Goal: Task Accomplishment & Management: Manage account settings

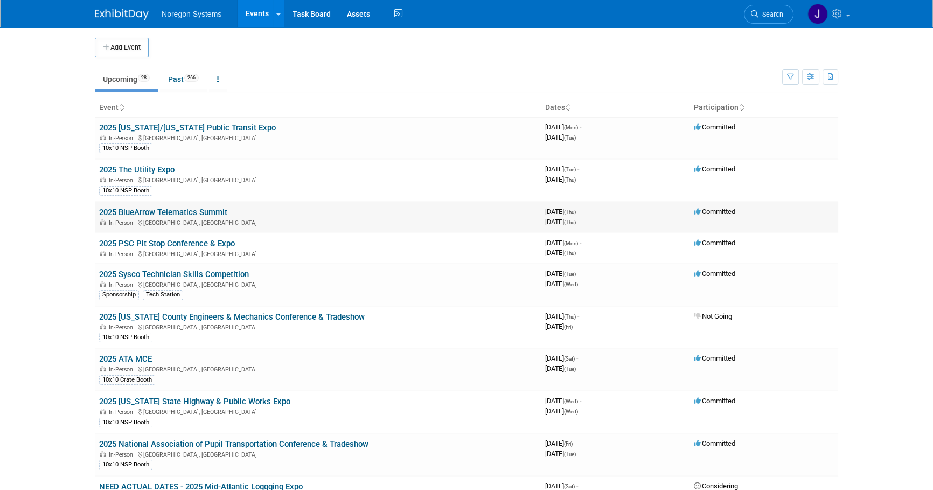
click at [171, 210] on link "2025 BlueArrow Telematics Summit" at bounding box center [163, 212] width 128 height 10
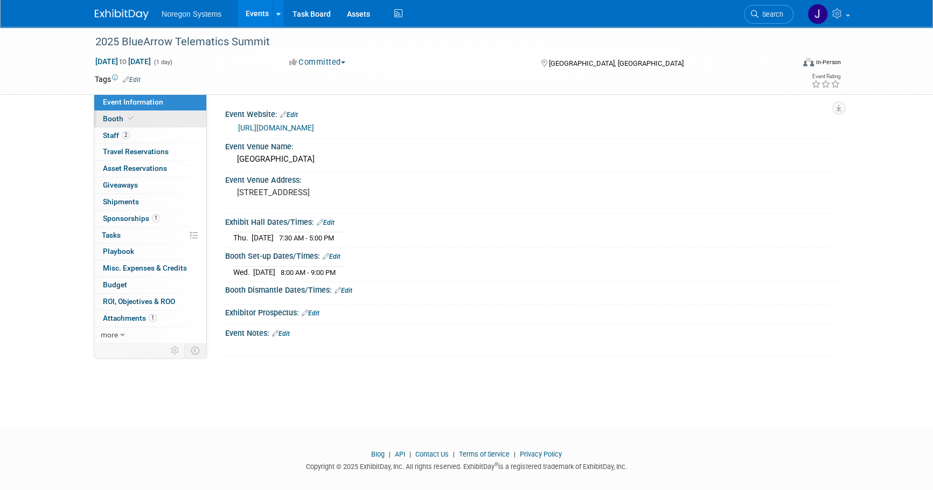
click at [134, 123] on link "Booth" at bounding box center [150, 119] width 112 height 16
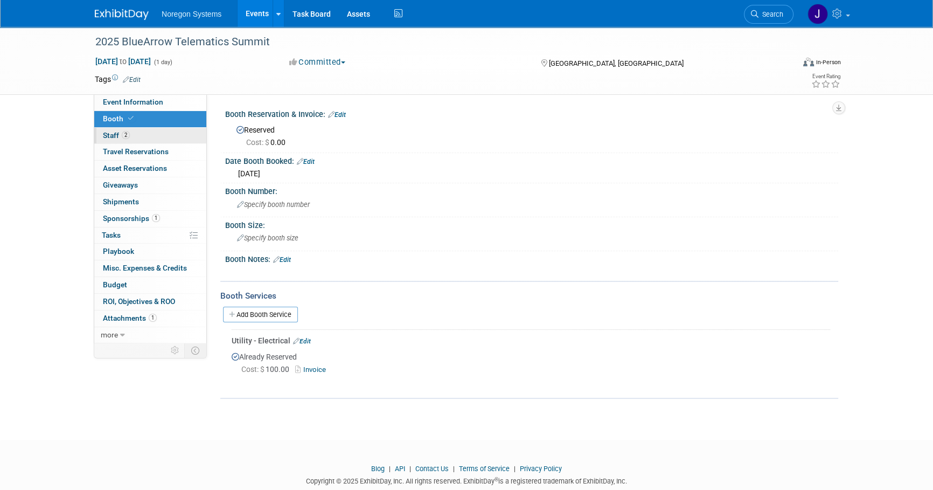
click at [147, 135] on link "2 Staff 2" at bounding box center [150, 136] width 112 height 16
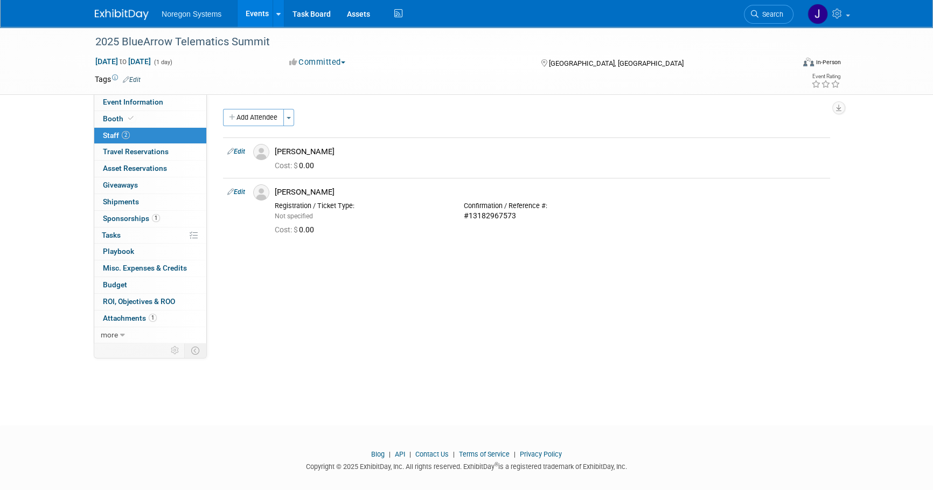
click at [696, 351] on div "2025 BlueArrow Telematics Summit Oct 9, 2025 to Oct 9, 2025 (1 day) Oct 9, 2025…" at bounding box center [466, 216] width 933 height 379
click at [544, 380] on div "2025 BlueArrow Telematics Summit Oct 9, 2025 to Oct 9, 2025 (1 day) Oct 9, 2025…" at bounding box center [466, 216] width 933 height 379
drag, startPoint x: 504, startPoint y: 358, endPoint x: 499, endPoint y: 357, distance: 6.0
click at [504, 358] on div "2025 BlueArrow Telematics Summit Oct 9, 2025 to Oct 9, 2025 (1 day) Oct 9, 2025…" at bounding box center [466, 216] width 933 height 379
click at [120, 17] on img at bounding box center [122, 14] width 54 height 11
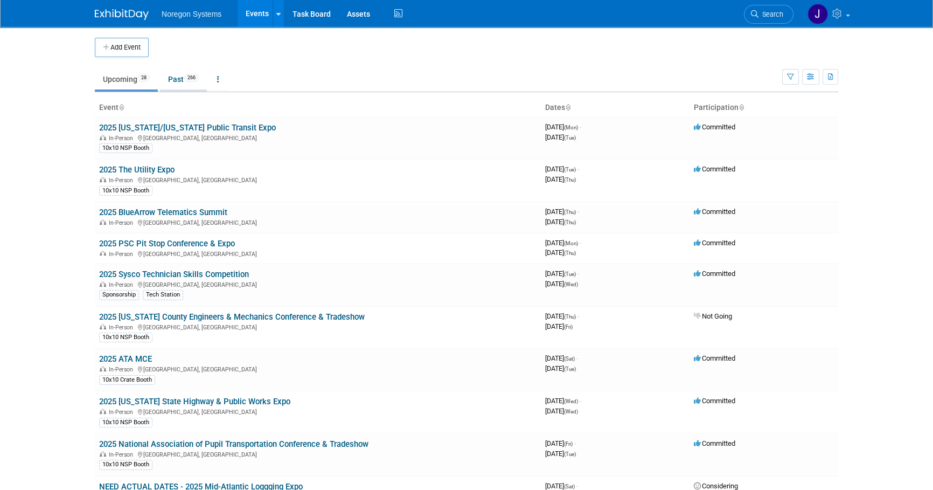
click at [175, 84] on link "Past 266" at bounding box center [183, 79] width 47 height 20
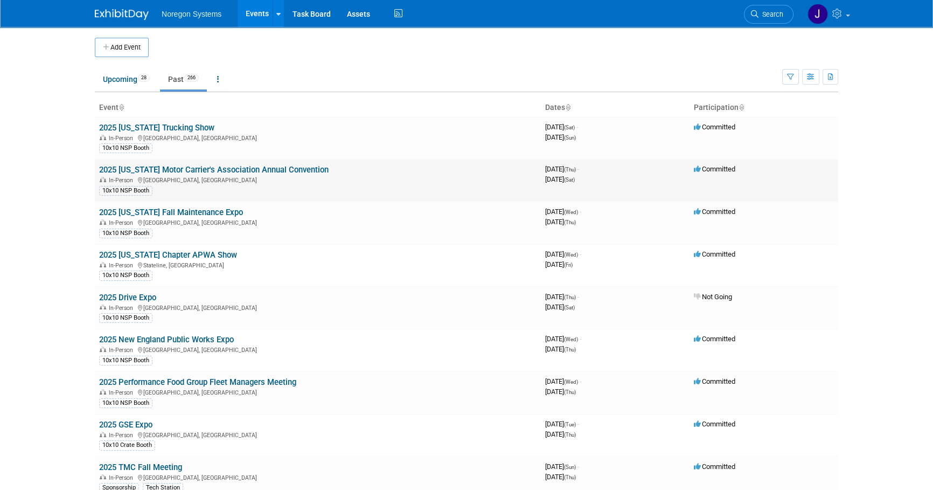
click at [165, 170] on link "2025 [US_STATE] Motor Carrier's Association Annual Convention" at bounding box center [214, 170] width 230 height 10
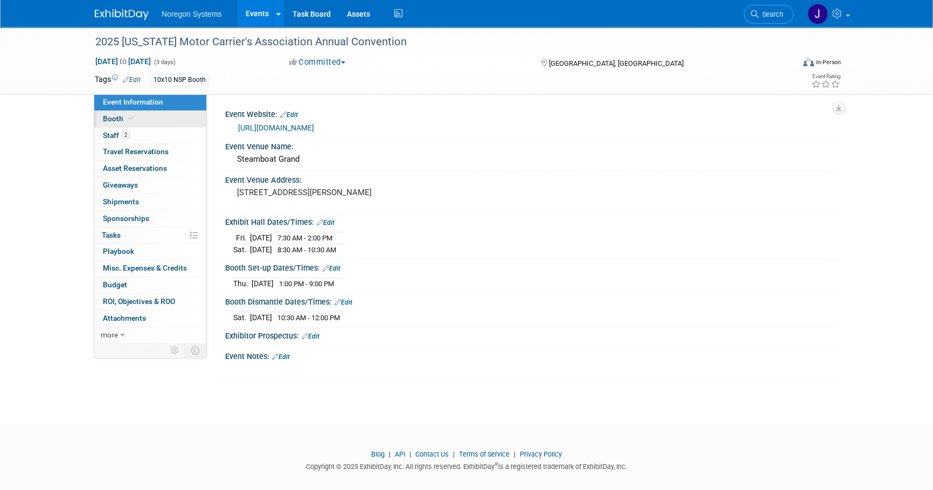
click at [135, 113] on link "Booth" at bounding box center [150, 119] width 112 height 16
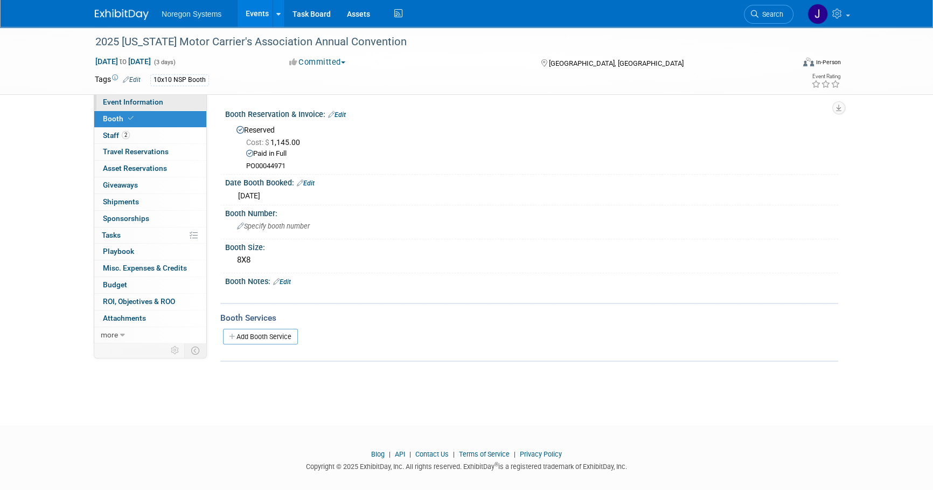
click at [141, 99] on span "Event Information" at bounding box center [133, 102] width 60 height 9
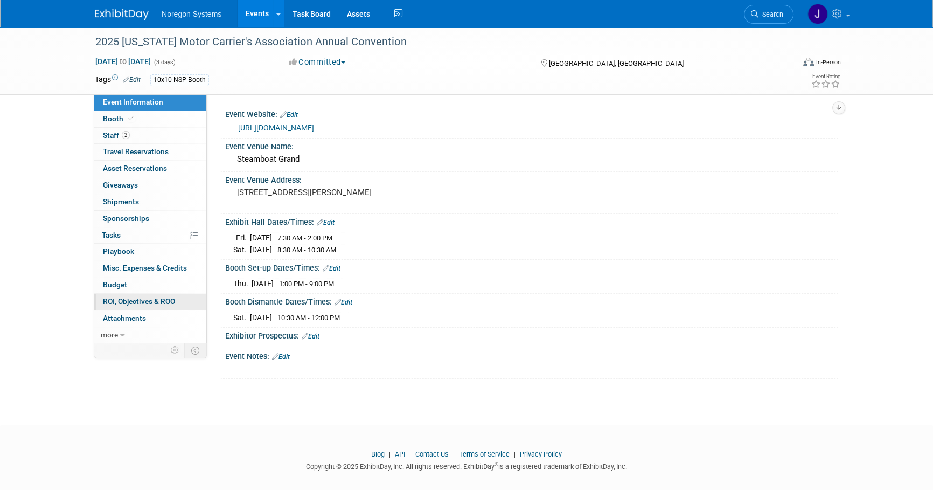
drag, startPoint x: 132, startPoint y: 302, endPoint x: 136, endPoint y: 307, distance: 6.9
click at [133, 302] on span "ROI, Objectives & ROO 0" at bounding box center [139, 301] width 72 height 9
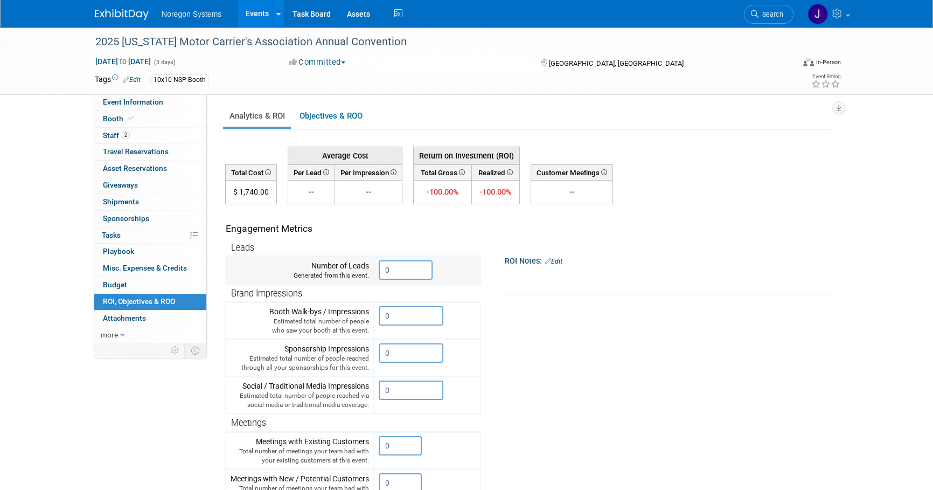
click at [419, 269] on input "0" at bounding box center [406, 269] width 54 height 19
drag, startPoint x: 427, startPoint y: 273, endPoint x: 340, endPoint y: 274, distance: 87.9
click at [340, 274] on tr "Number of Leads Generated from this event. 0" at bounding box center [353, 271] width 255 height 28
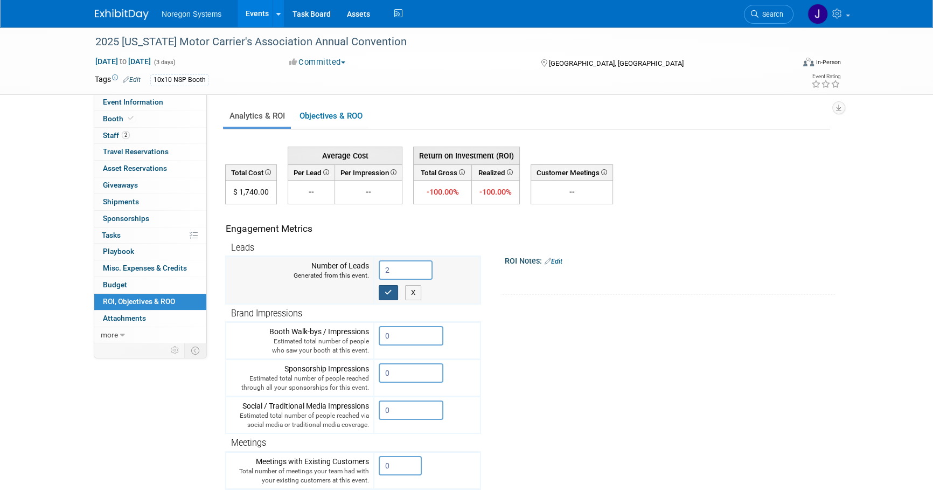
type input "2"
click at [396, 294] on button "button" at bounding box center [388, 292] width 19 height 15
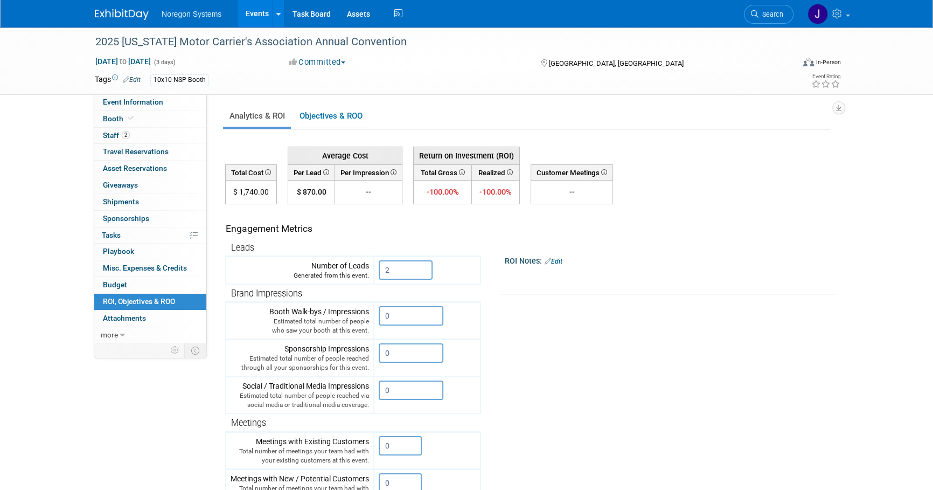
scroll to position [49, 0]
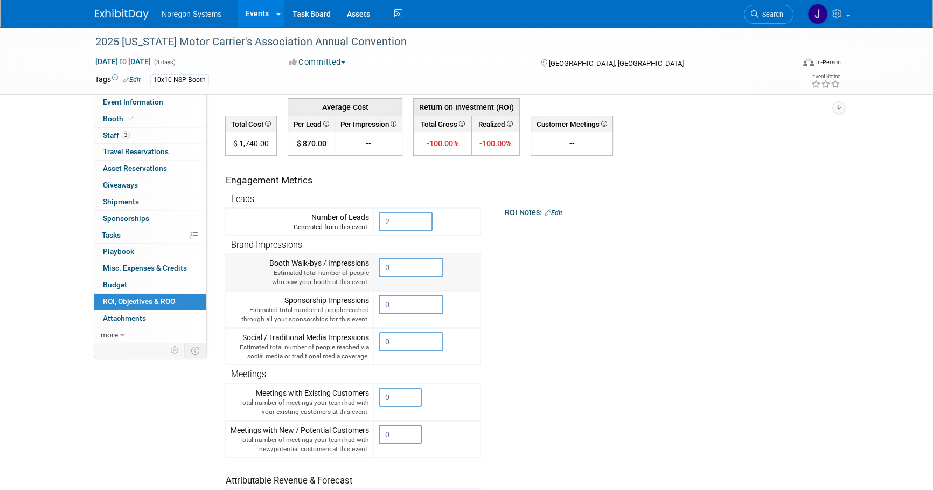
click at [414, 270] on input "0" at bounding box center [411, 267] width 65 height 19
drag, startPoint x: 419, startPoint y: 269, endPoint x: 336, endPoint y: 269, distance: 83.0
click at [336, 269] on tr "Booth Walk-bys / Impressions Estimated total number of people who saw your boot…" at bounding box center [353, 272] width 255 height 37
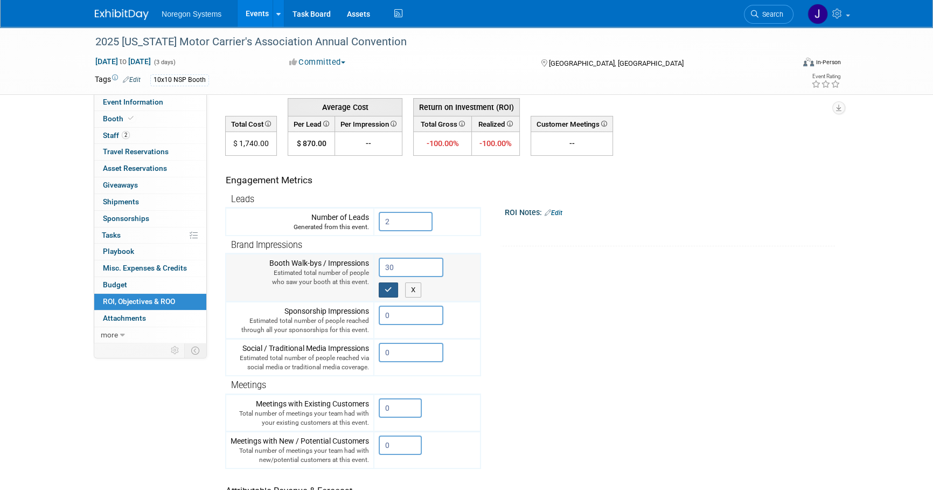
type input "30"
click at [387, 295] on button "button" at bounding box center [388, 289] width 19 height 15
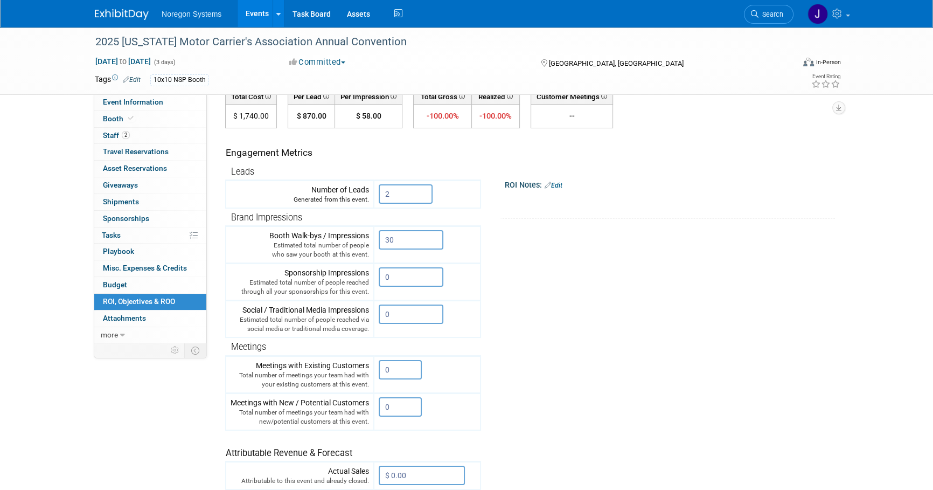
scroll to position [98, 0]
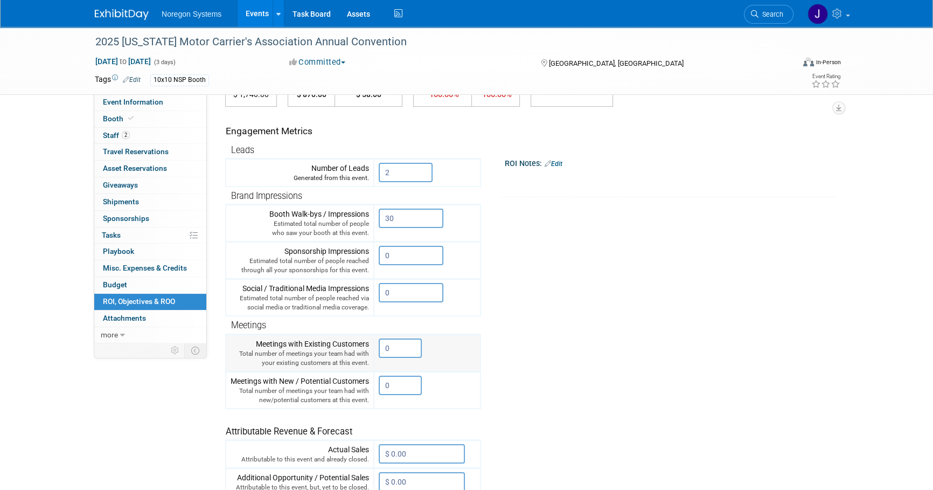
drag, startPoint x: 400, startPoint y: 351, endPoint x: 367, endPoint y: 351, distance: 32.9
click at [367, 351] on tr "Meetings with Existing Customers Total number of meetings your team had with yo…" at bounding box center [353, 352] width 255 height 37
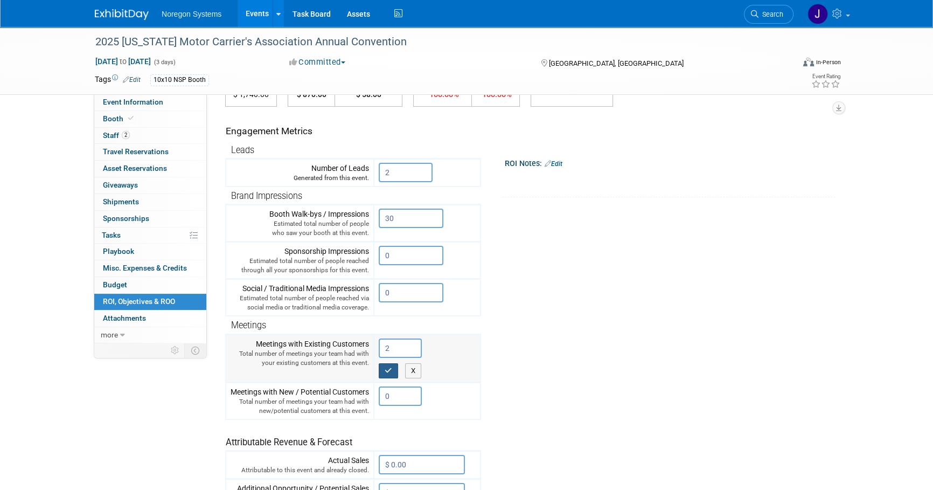
type input "2"
click at [383, 369] on button "button" at bounding box center [388, 370] width 19 height 15
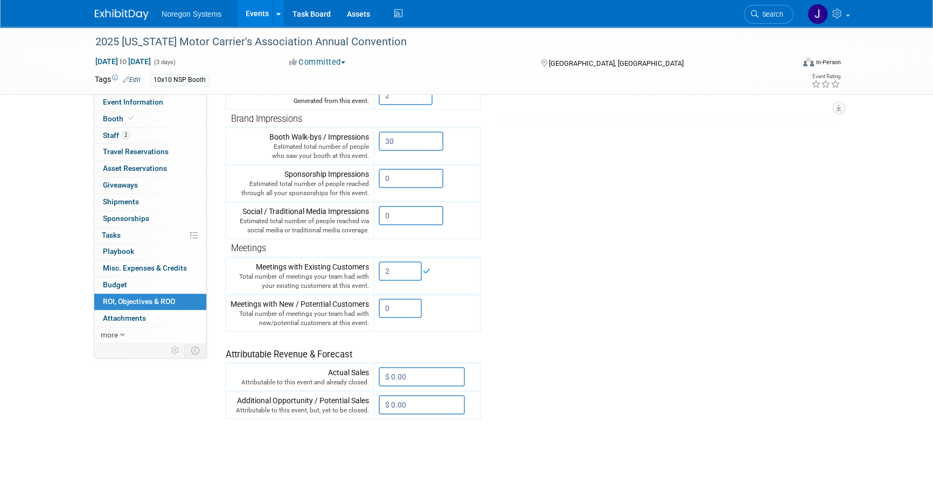
scroll to position [196, 0]
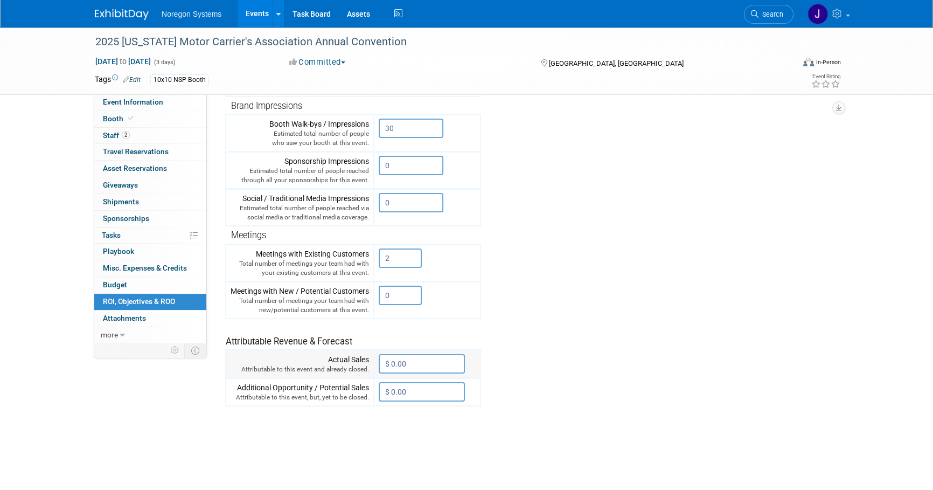
click at [426, 369] on input "$ 0.00" at bounding box center [422, 363] width 86 height 19
click at [442, 369] on input "$ 0.00" at bounding box center [422, 363] width 86 height 19
type input "$ 8,000.00"
click at [392, 415] on button "button" at bounding box center [388, 414] width 19 height 15
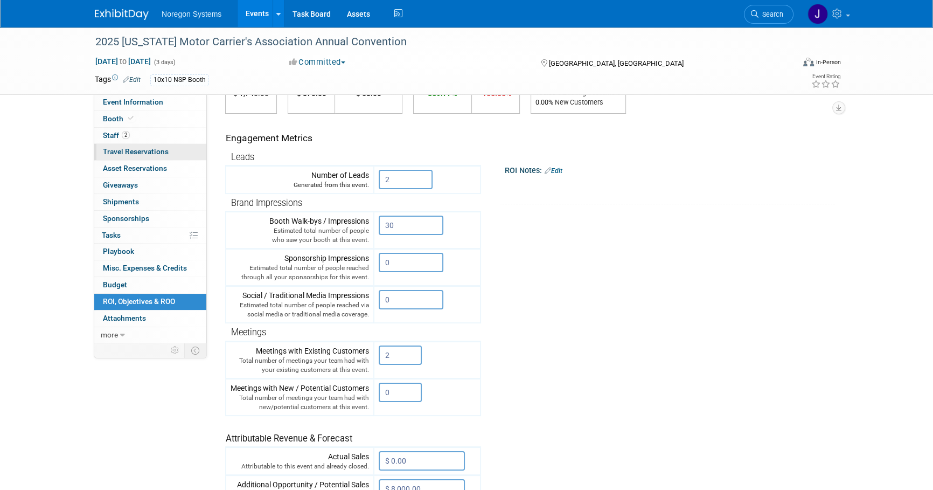
scroll to position [98, 0]
click at [156, 108] on link "Event Information" at bounding box center [150, 102] width 112 height 16
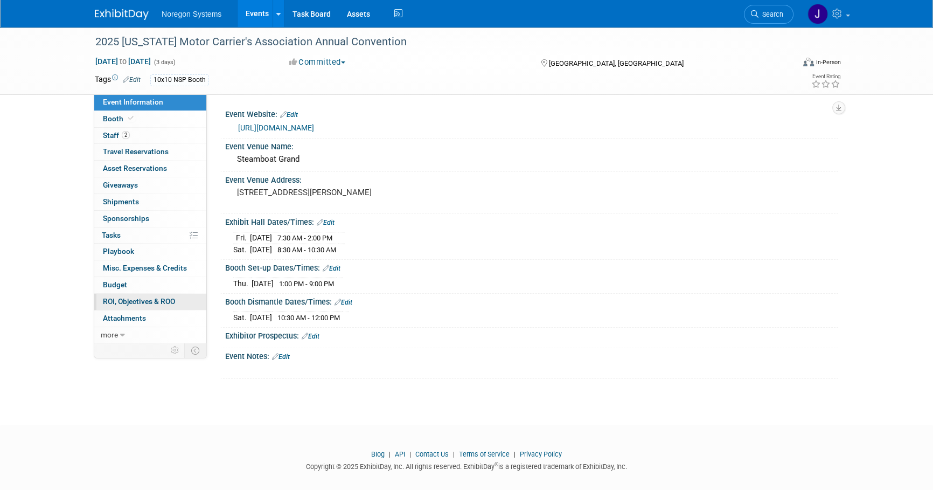
click at [143, 302] on span "ROI, Objectives & ROO 0" at bounding box center [139, 301] width 72 height 9
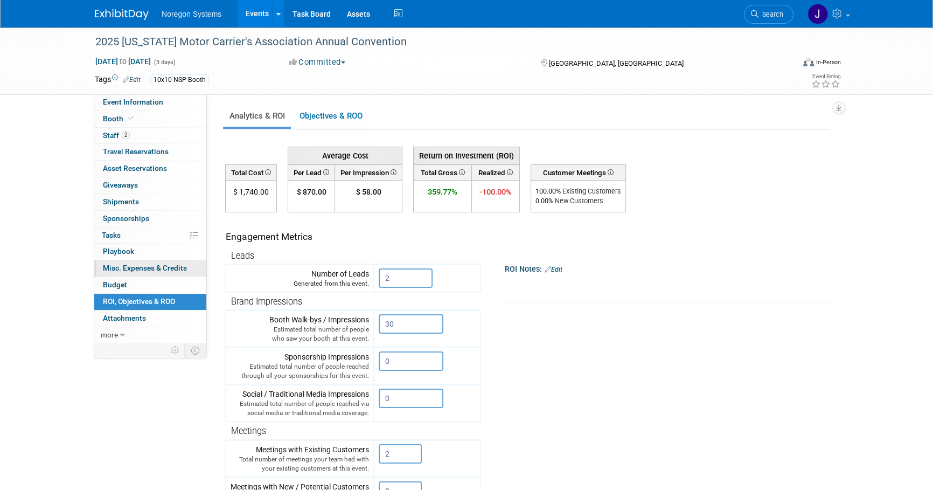
click at [140, 269] on span "Misc. Expenses & Credits 0" at bounding box center [145, 268] width 84 height 9
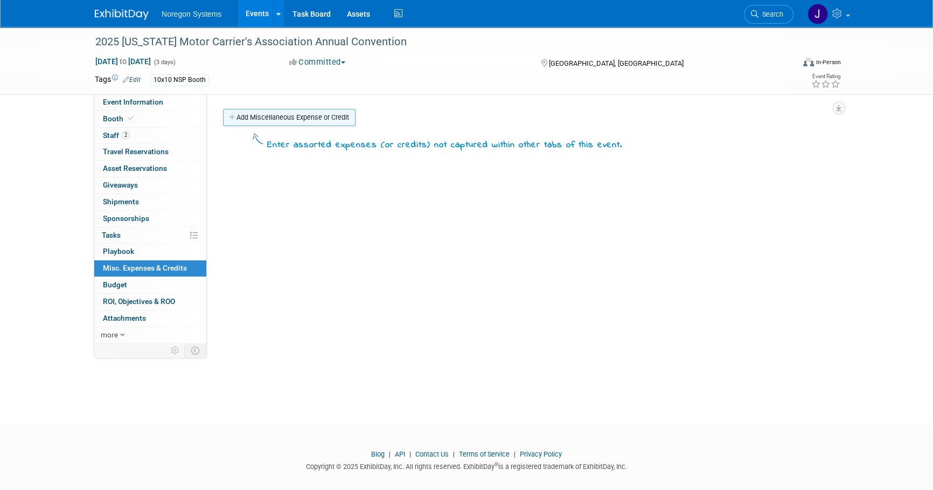
click at [301, 117] on link "Add Miscellaneous Expense or Credit" at bounding box center [289, 117] width 133 height 17
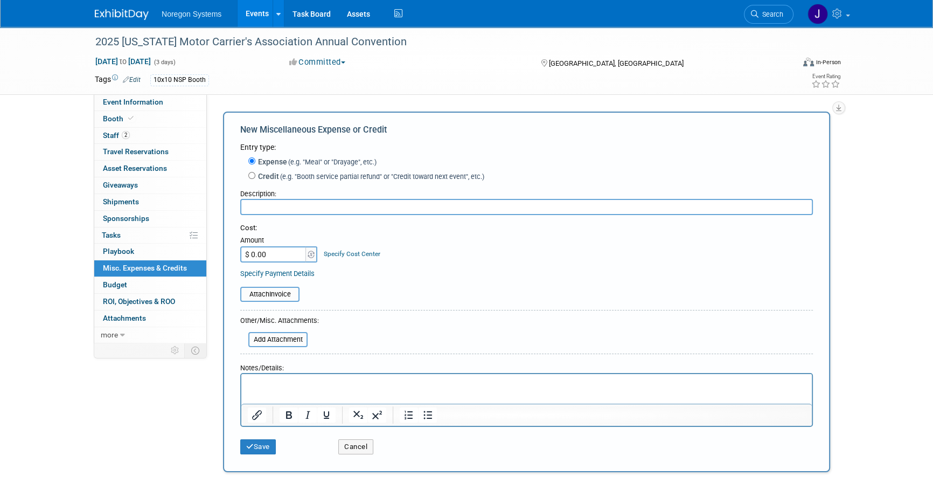
click at [341, 210] on input "text" at bounding box center [526, 207] width 573 height 16
paste input "Michael Bradtke <MBradtke@Noregon.com>"
type input "Michael Bradtke <MBradtke@Noregon.com>"
click at [280, 255] on input "$ 0.00" at bounding box center [273, 254] width 67 height 16
type input "$ 773.00"
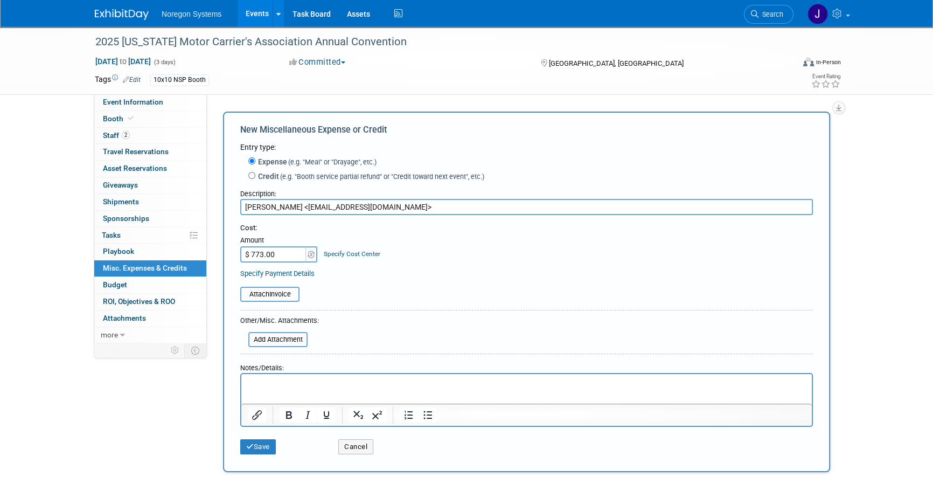
click at [399, 205] on input "Michael Bradtke <MBradtke@Noregon.com>" at bounding box center [526, 207] width 573 height 16
drag, startPoint x: 412, startPoint y: 205, endPoint x: 302, endPoint y: 220, distance: 111.5
click at [302, 220] on form "Entry type: Expense (e.g. "Meal" or "Drayage", etc.) Credit (e.g. "Booth servic…" at bounding box center [526, 301] width 573 height 318
type input "Michael Bradtke"
click at [512, 297] on table "Attach Invoice" at bounding box center [526, 294] width 573 height 15
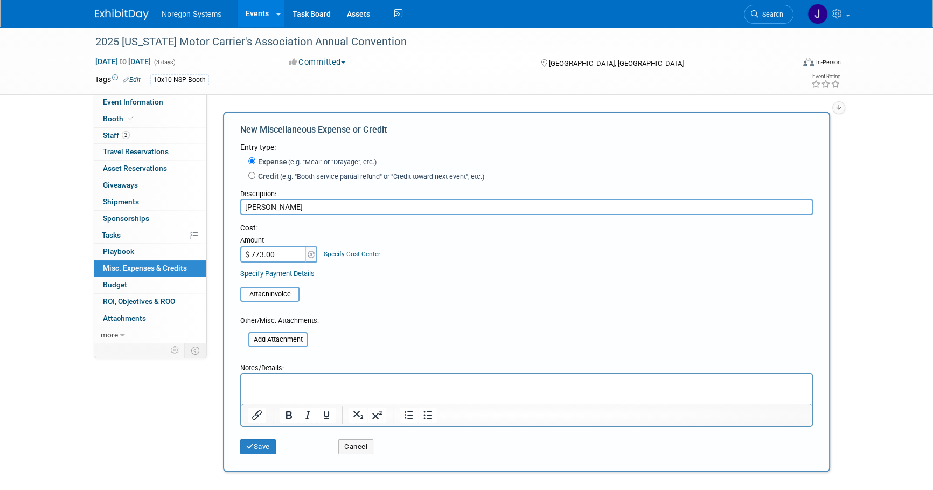
scroll to position [49, 0]
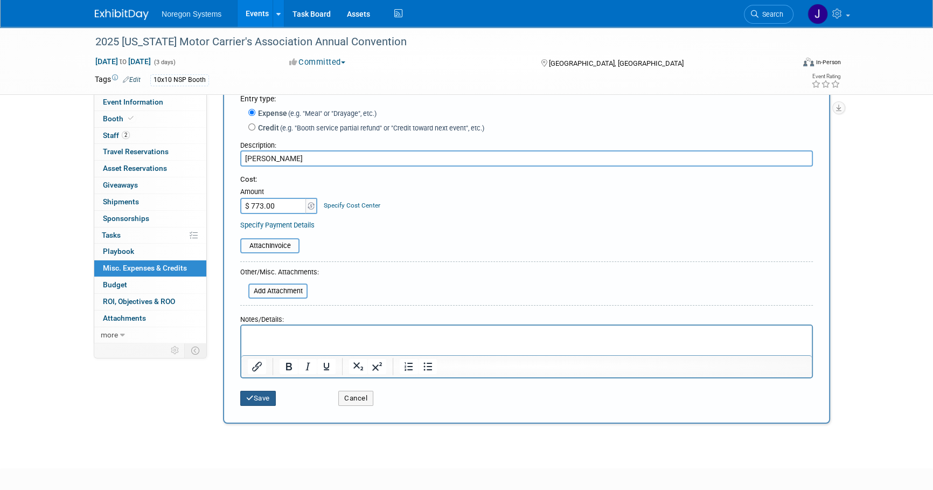
click at [271, 399] on button "Save" at bounding box center [258, 398] width 36 height 15
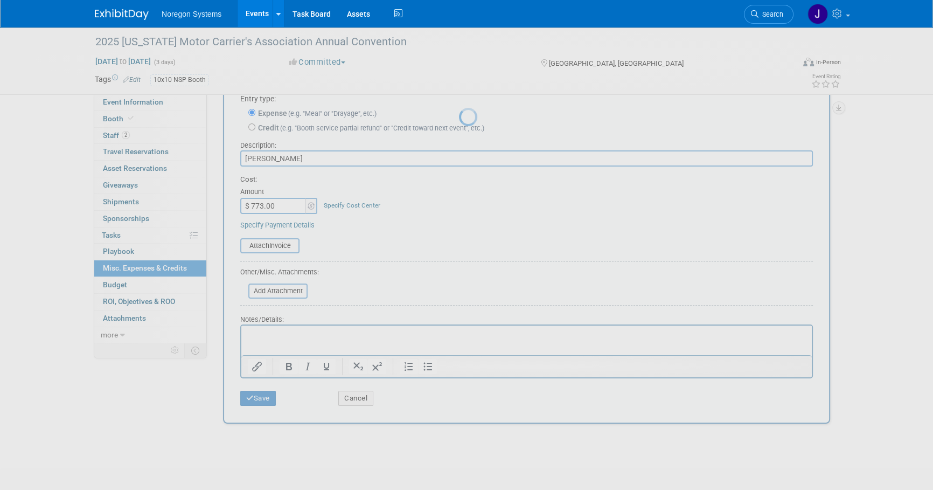
scroll to position [11, 0]
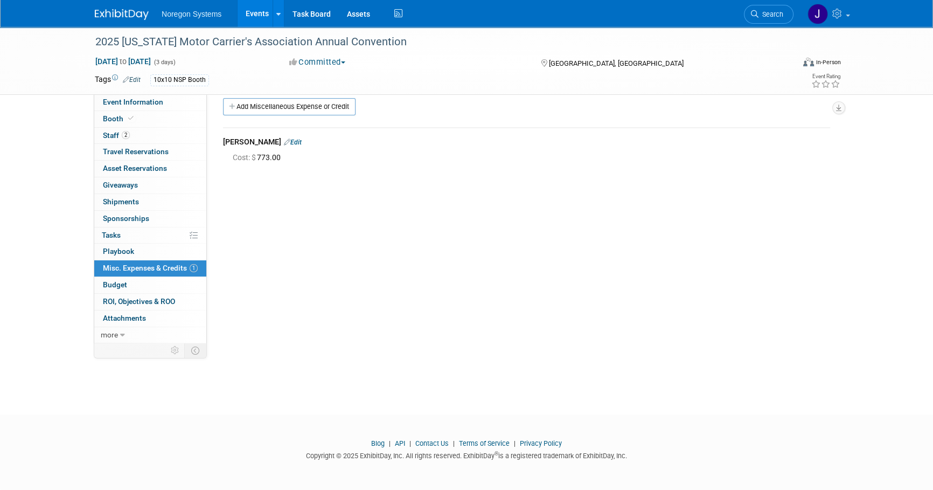
click at [673, 393] on div "2025 Colorado Motor Carrier's Association Annual Convention Oct 2, 2025 to Oct …" at bounding box center [466, 205] width 933 height 379
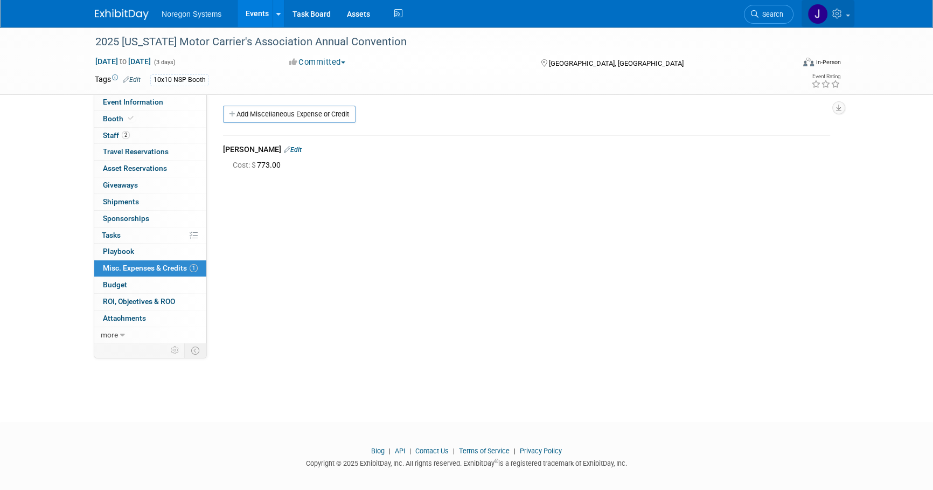
scroll to position [0, 0]
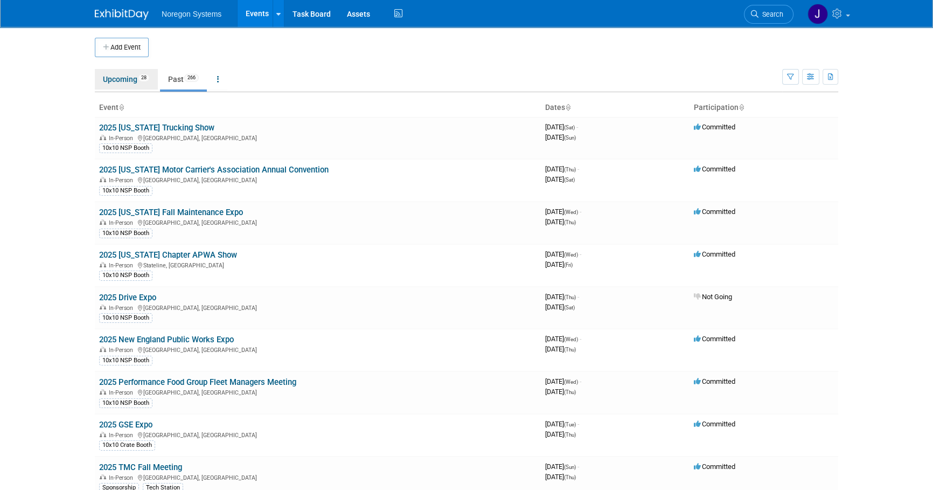
click at [123, 85] on link "Upcoming 28" at bounding box center [126, 79] width 63 height 20
